Goal: Task Accomplishment & Management: Complete application form

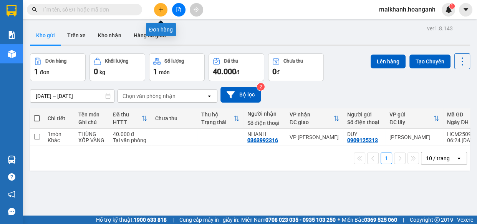
drag, startPoint x: 0, startPoint y: 0, endPoint x: 148, endPoint y: 21, distance: 149.8
click at [160, 9] on icon "plus" at bounding box center [160, 9] width 5 height 5
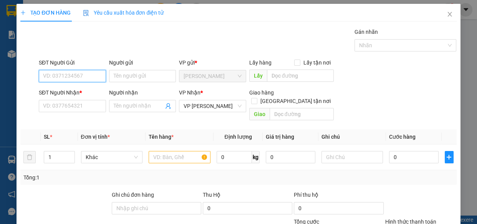
click at [81, 73] on input "SĐT Người Gửi" at bounding box center [72, 76] width 67 height 12
click at [68, 91] on div "0869063355 - LAN ANH" at bounding box center [71, 91] width 57 height 8
type input "0869063355"
type input "LAN ANH"
type input "100.000"
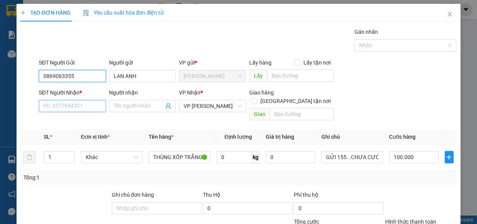
type input "0869063355"
click at [81, 108] on input "SĐT Người Nhận *" at bounding box center [72, 106] width 67 height 12
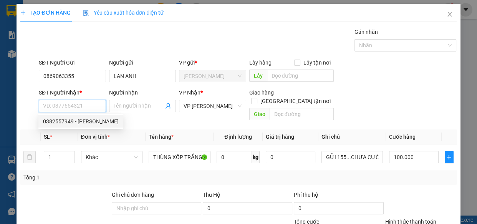
click at [81, 122] on div "0382557949 - [PERSON_NAME]" at bounding box center [81, 121] width 76 height 8
type input "0382557949"
type input "[PERSON_NAME]"
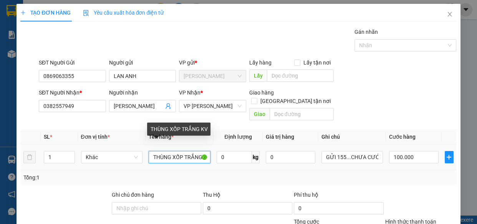
click at [202, 151] on input "THÙNG XỐP TRẮNG KV" at bounding box center [180, 157] width 62 height 12
click at [202, 151] on input "THÙNG XỐP KV" at bounding box center [180, 157] width 62 height 12
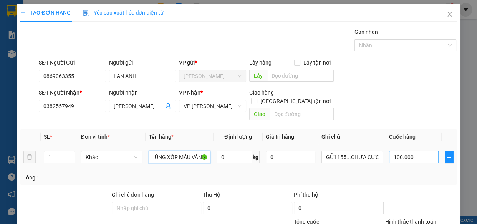
type input "THÙNG XỐP MÀU VÀNG"
click at [418, 151] on input "100.000" at bounding box center [414, 157] width 50 height 12
type input "0"
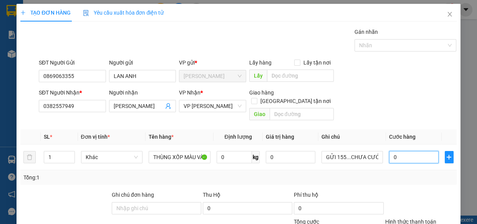
type input "0"
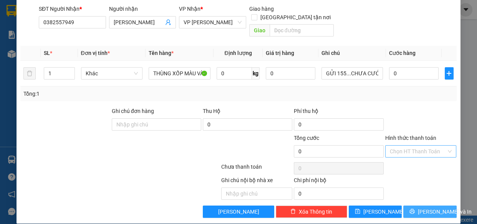
click at [439, 208] on span "[PERSON_NAME] và In" at bounding box center [445, 212] width 54 height 8
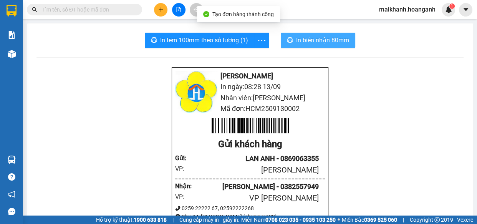
click at [307, 42] on span "In biên nhận 80mm" at bounding box center [322, 40] width 53 height 10
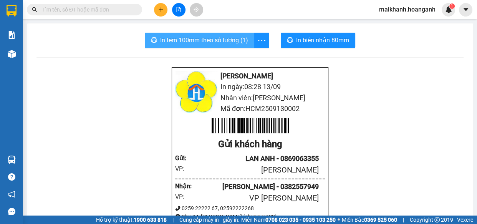
click at [196, 40] on span "In tem 100mm theo số lượng (1)" at bounding box center [204, 40] width 88 height 10
click at [219, 41] on span "In tem 100mm theo số lượng (1)" at bounding box center [204, 40] width 88 height 10
